Goal: Information Seeking & Learning: Find specific fact

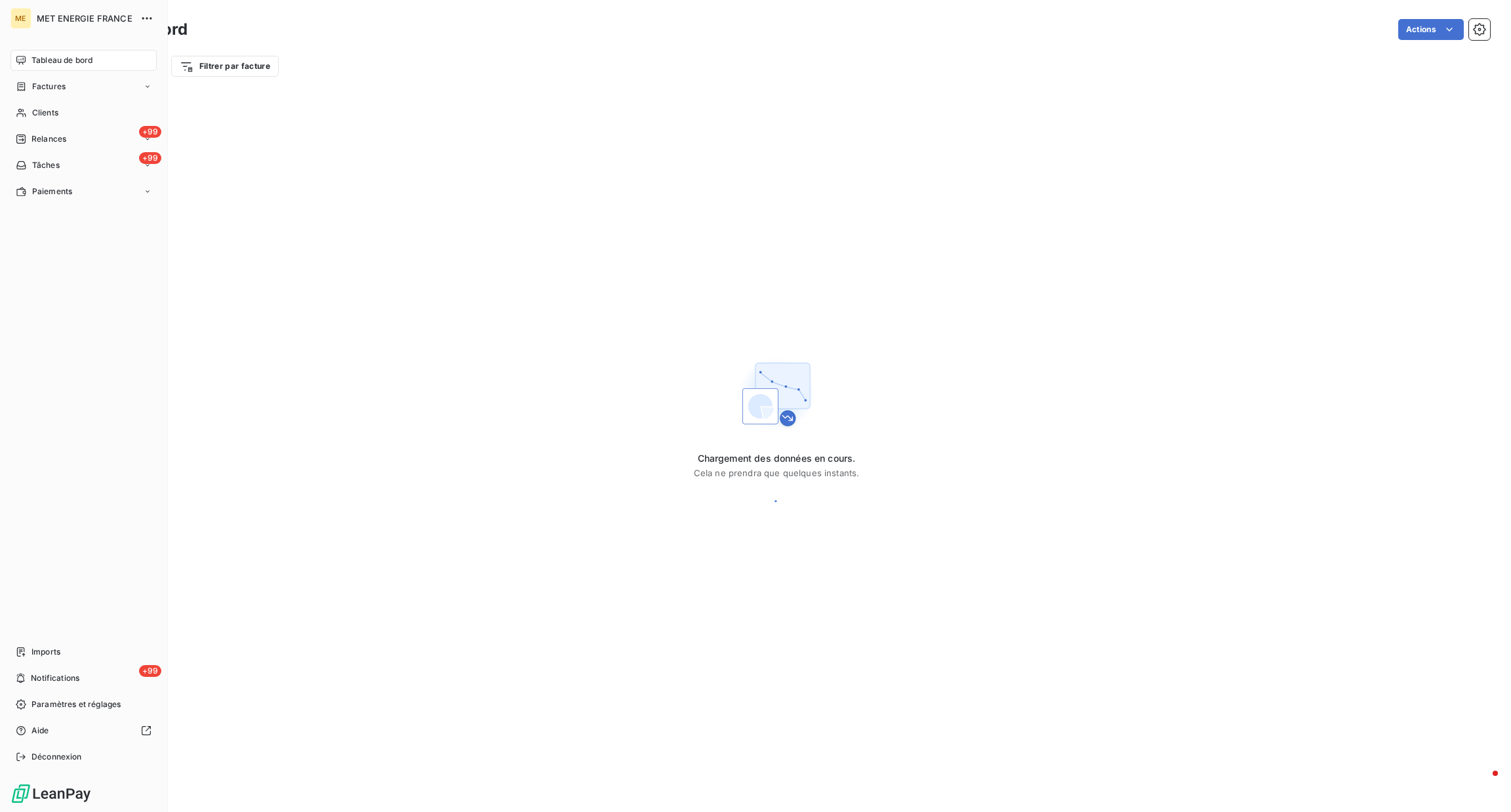
click at [38, 120] on div "Clients" at bounding box center [84, 113] width 146 height 21
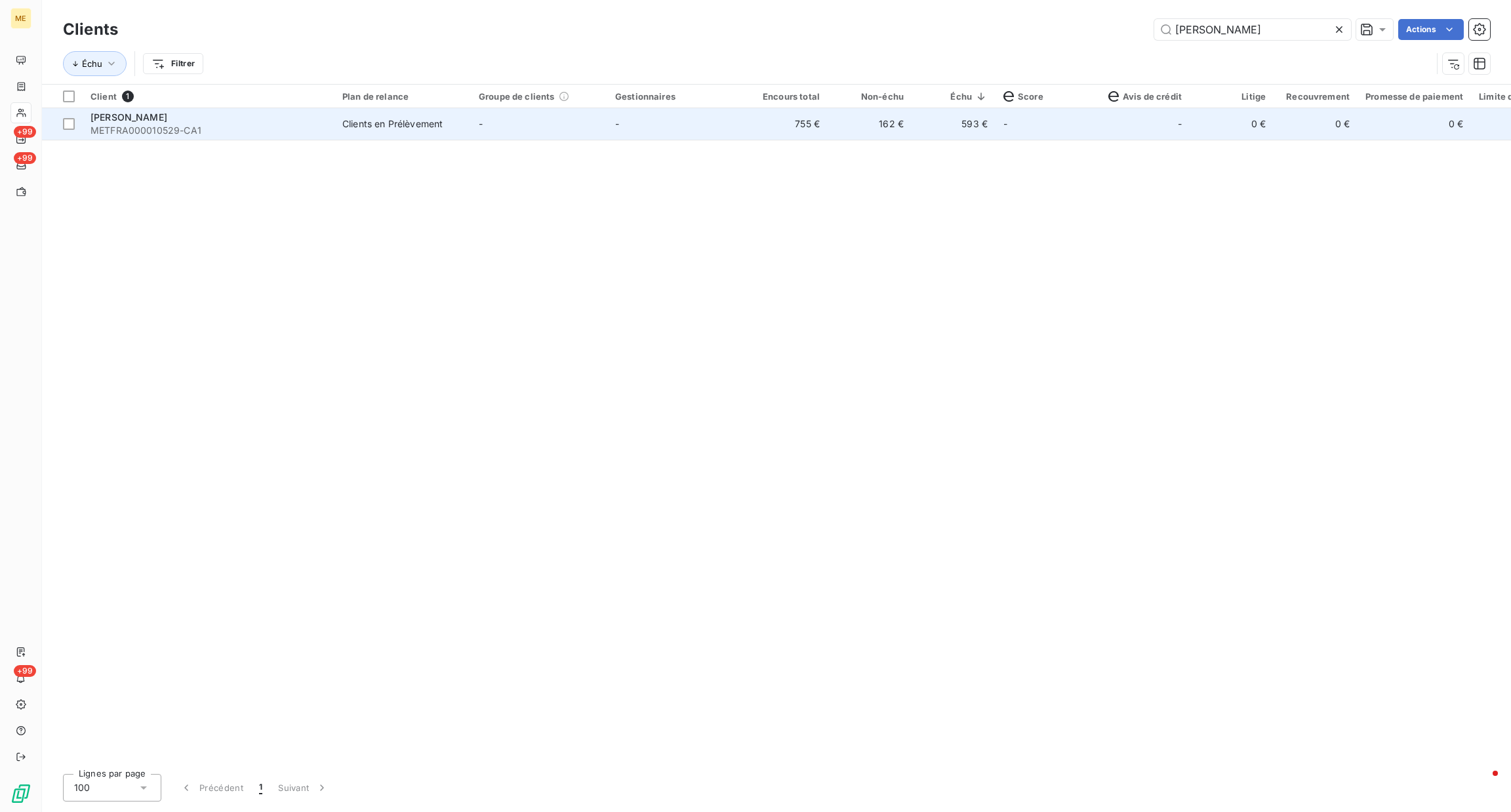
type input "giovanni"
click at [647, 135] on td "-" at bounding box center [675, 123] width 136 height 31
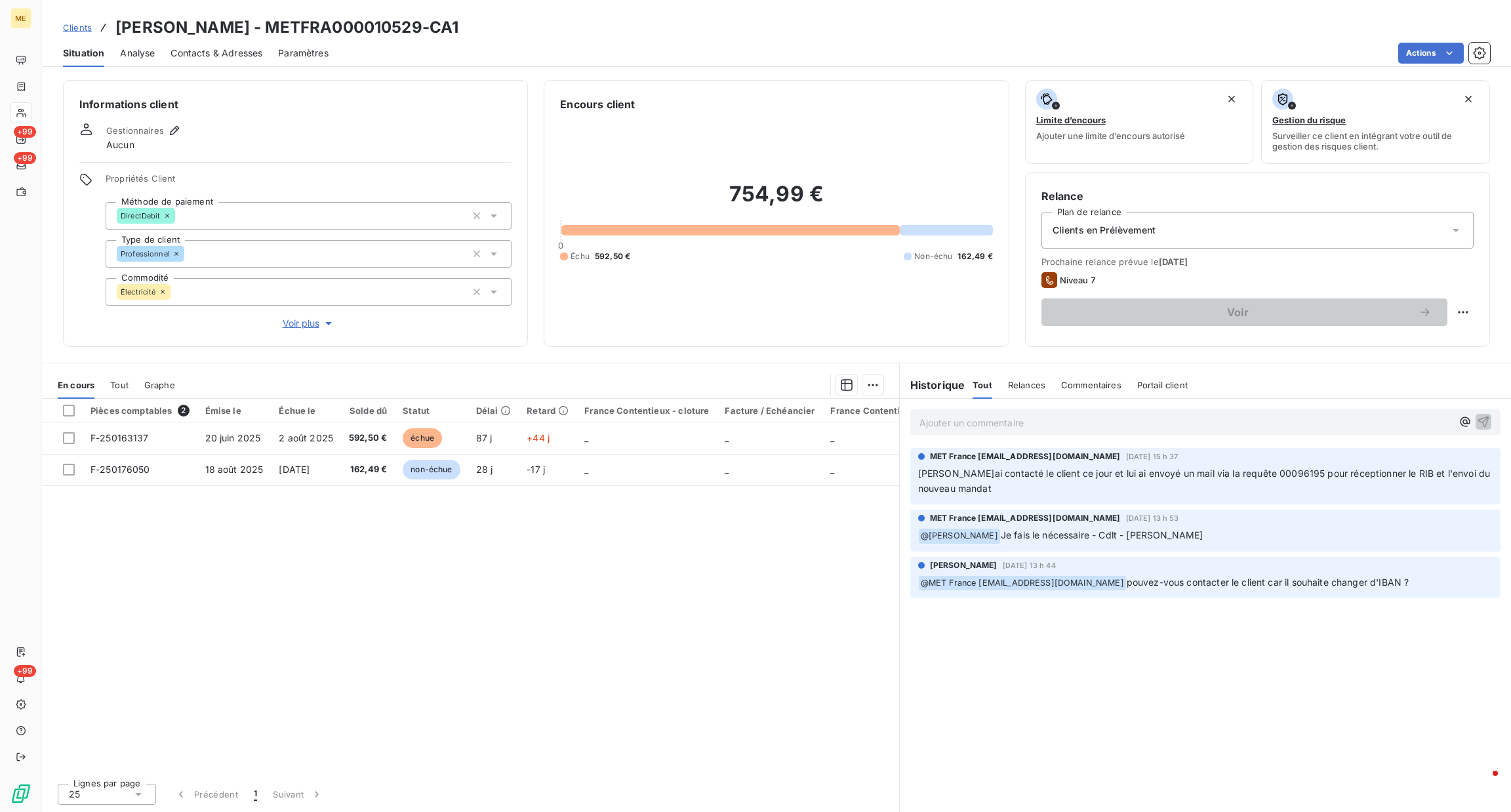
drag, startPoint x: 119, startPoint y: 27, endPoint x: 483, endPoint y: 27, distance: 364.0
click at [483, 27] on div "Clients CAPORALE Giovanni - METFRA000010529-CA1" at bounding box center [776, 28] width 1469 height 23
drag, startPoint x: 292, startPoint y: 18, endPoint x: 466, endPoint y: 25, distance: 174.1
click at [458, 25] on h3 "[PERSON_NAME] - METFRA000010529-CA1" at bounding box center [287, 28] width 343 height 23
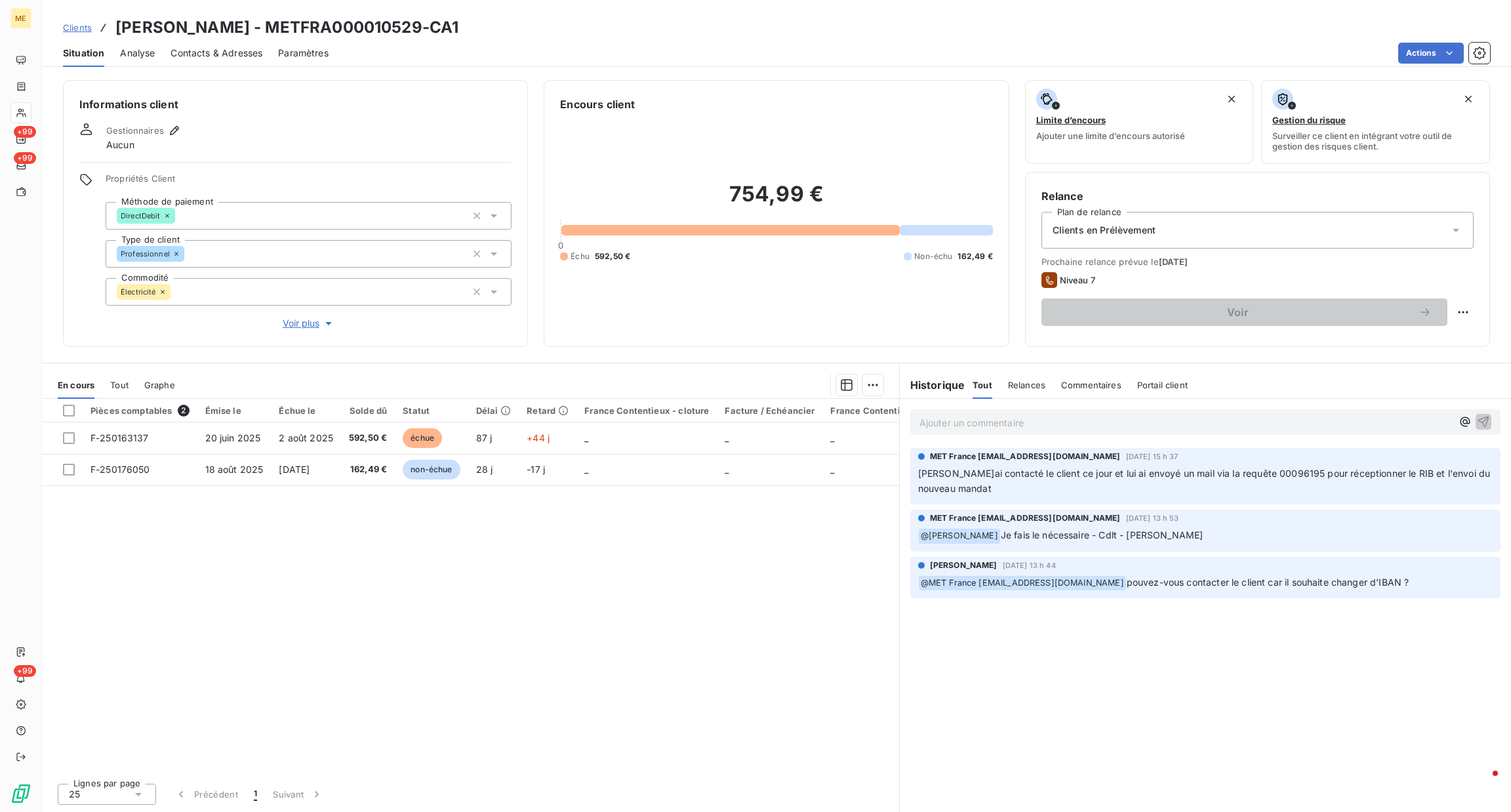
click at [433, 25] on h3 "[PERSON_NAME] - METFRA000010529-CA1" at bounding box center [287, 28] width 343 height 23
drag, startPoint x: 294, startPoint y: 31, endPoint x: 443, endPoint y: 31, distance: 149.0
click at [443, 31] on h3 "[PERSON_NAME] - METFRA000010529-CA1" at bounding box center [287, 28] width 343 height 23
click at [1041, 437] on div "Ajouter un commentaire ﻿" at bounding box center [1206, 422] width 612 height 46
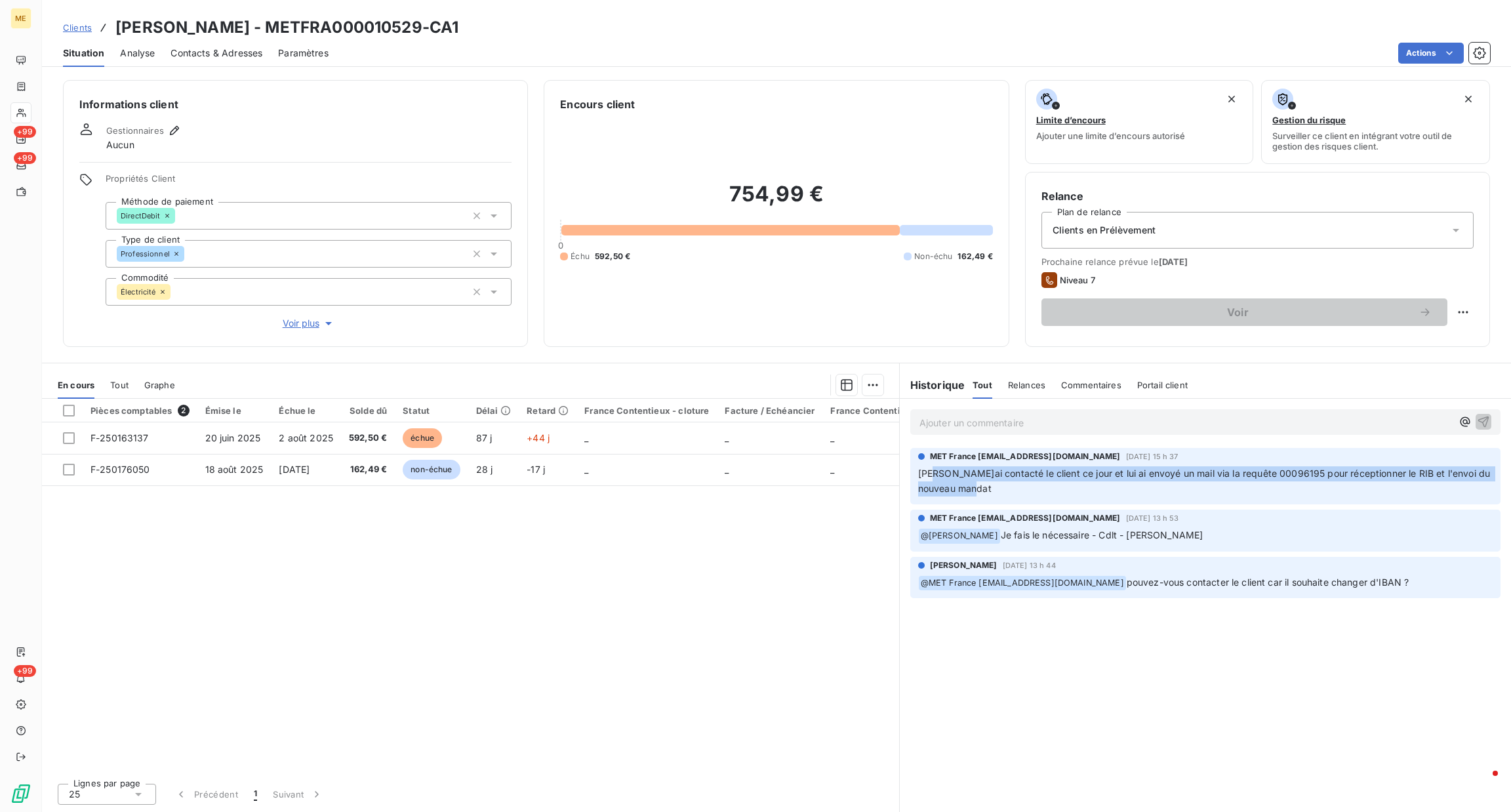
drag, startPoint x: 1021, startPoint y: 483, endPoint x: 904, endPoint y: 458, distance: 119.6
click at [907, 458] on div "MET France met-france@recouvrement.met.com 27 août 2025, 15 h 37 Cindy - j'ai c…" at bounding box center [1206, 476] width 612 height 62
click at [997, 483] on p "[PERSON_NAME]ai contacté le client ce jour et lui ai envoyé un mail via la requ…" at bounding box center [1205, 481] width 575 height 30
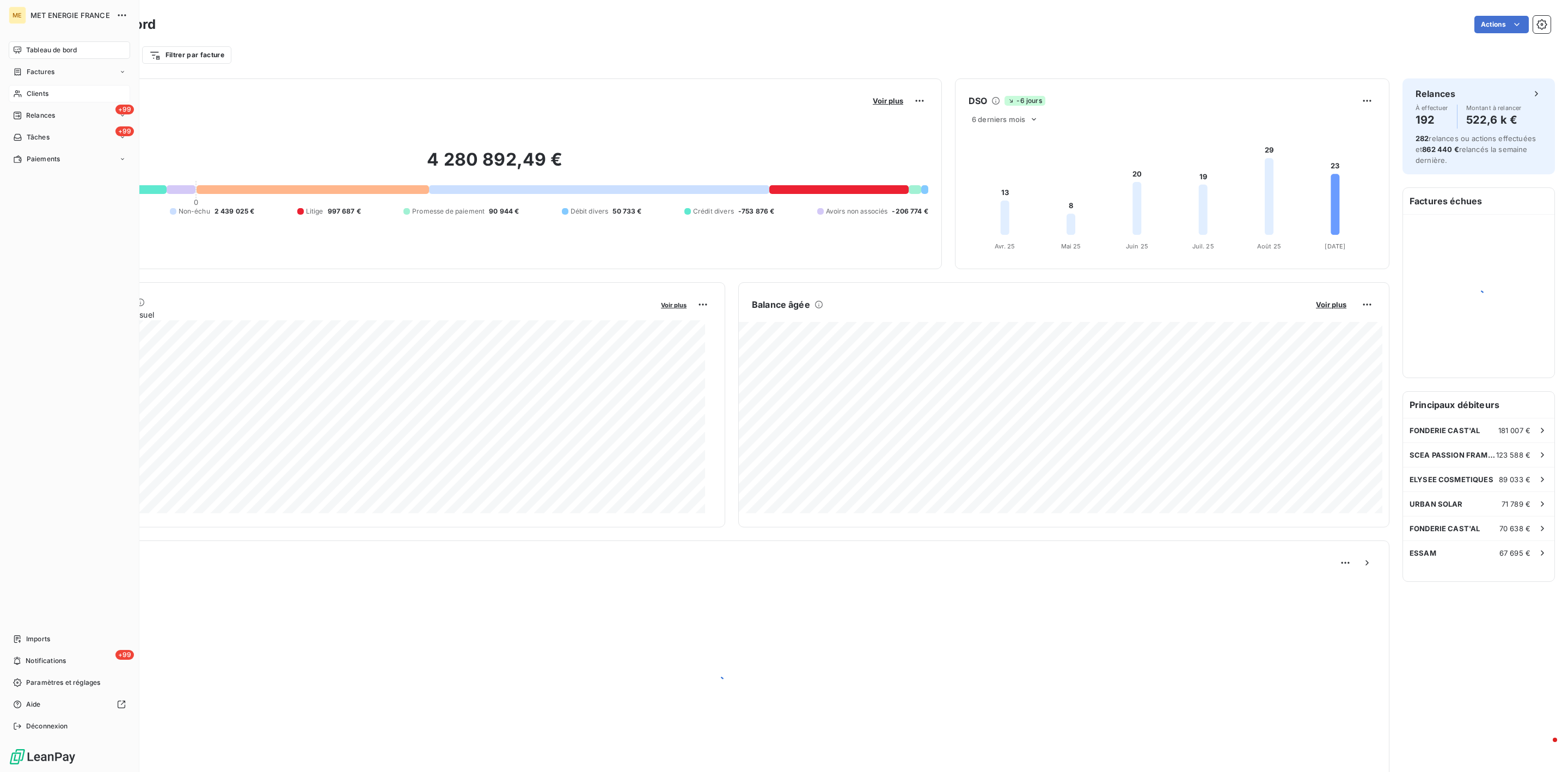
click at [33, 101] on div "Clients" at bounding box center [70, 94] width 121 height 18
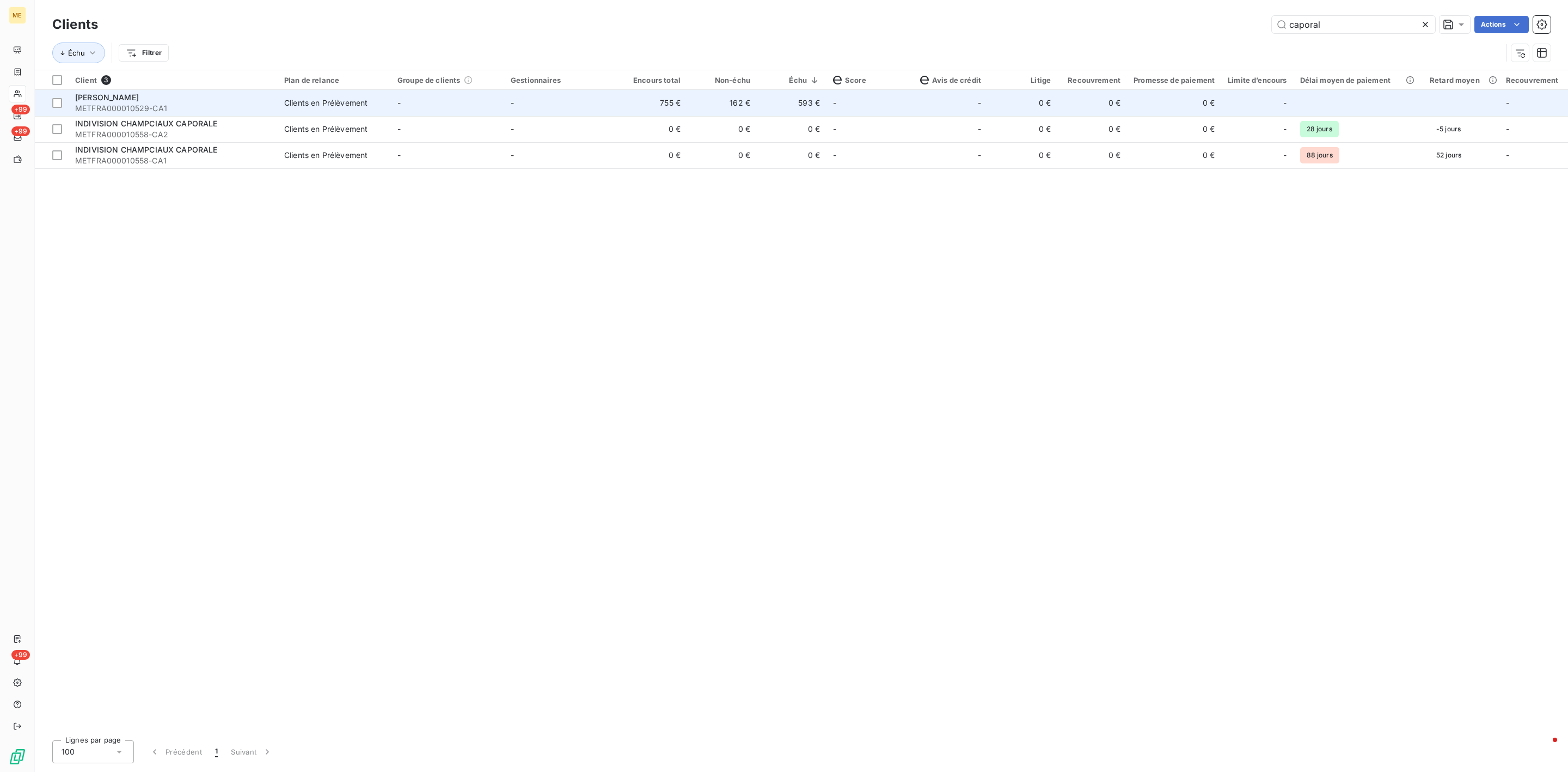
type input "caporal"
click at [606, 95] on td "-" at bounding box center [560, 102] width 113 height 26
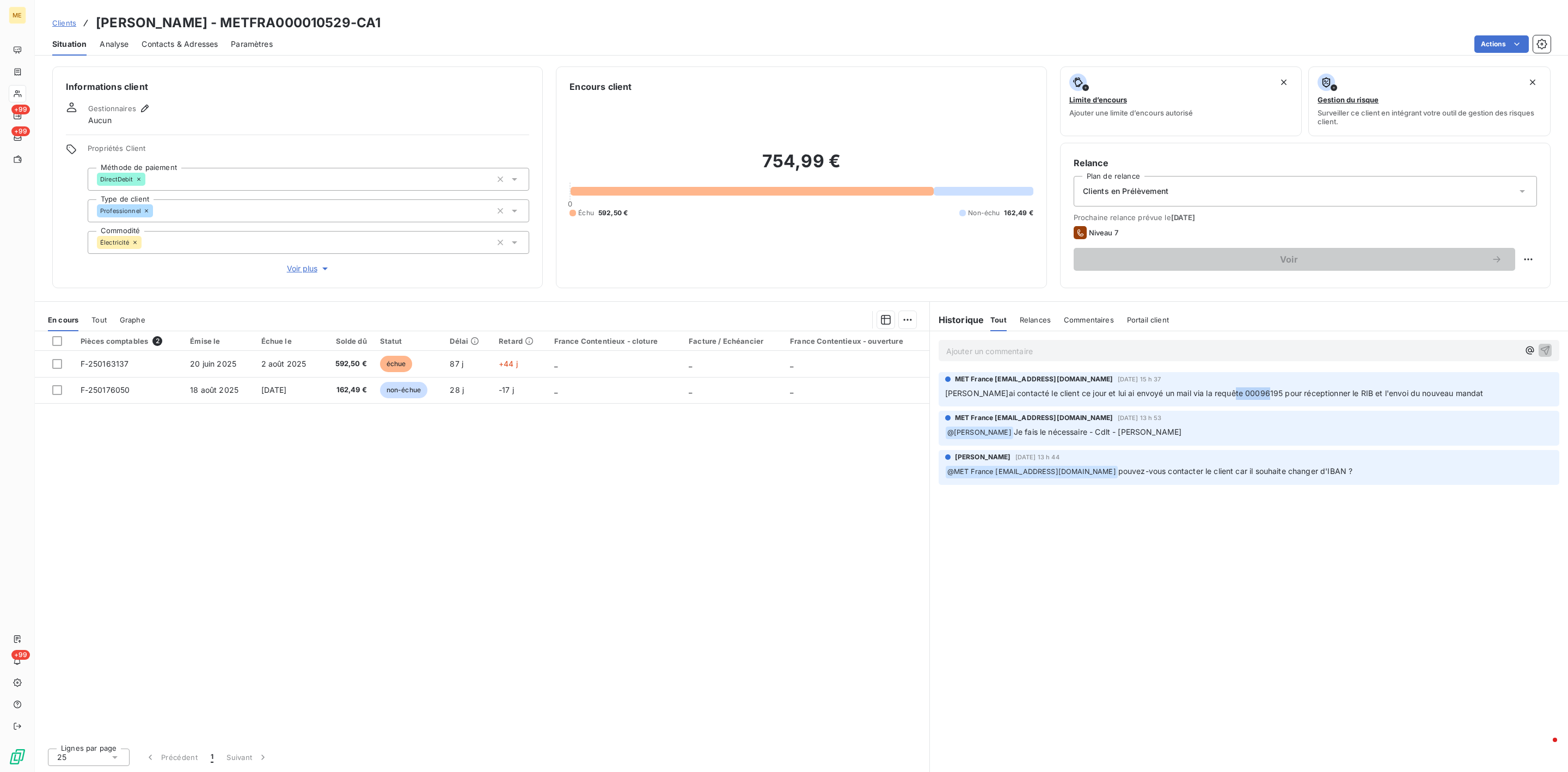
drag, startPoint x: 1219, startPoint y: 395, endPoint x: 1254, endPoint y: 394, distance: 35.0
click at [1254, 394] on span "[PERSON_NAME]ai contacté le client ce jour et lui ai envoyé un mail via la requ…" at bounding box center [1214, 393] width 539 height 10
copy span "00096195"
